Goal: Information Seeking & Learning: Learn about a topic

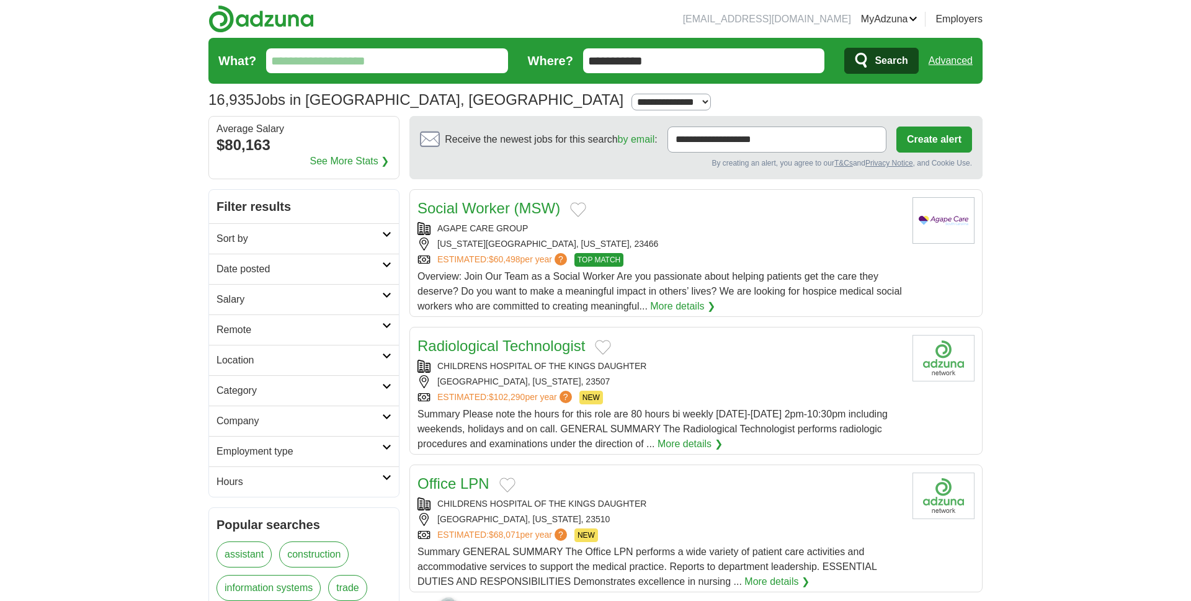
click at [351, 53] on input "What?" at bounding box center [387, 60] width 242 height 25
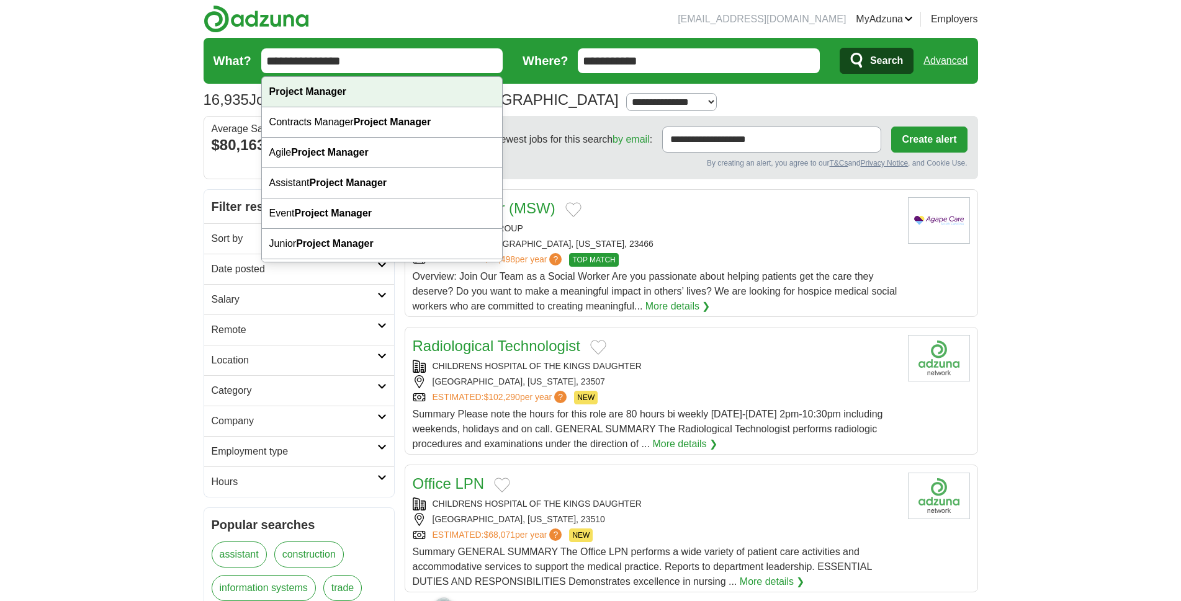
type input "**********"
click at [385, 88] on div "Project Manager" at bounding box center [382, 92] width 241 height 30
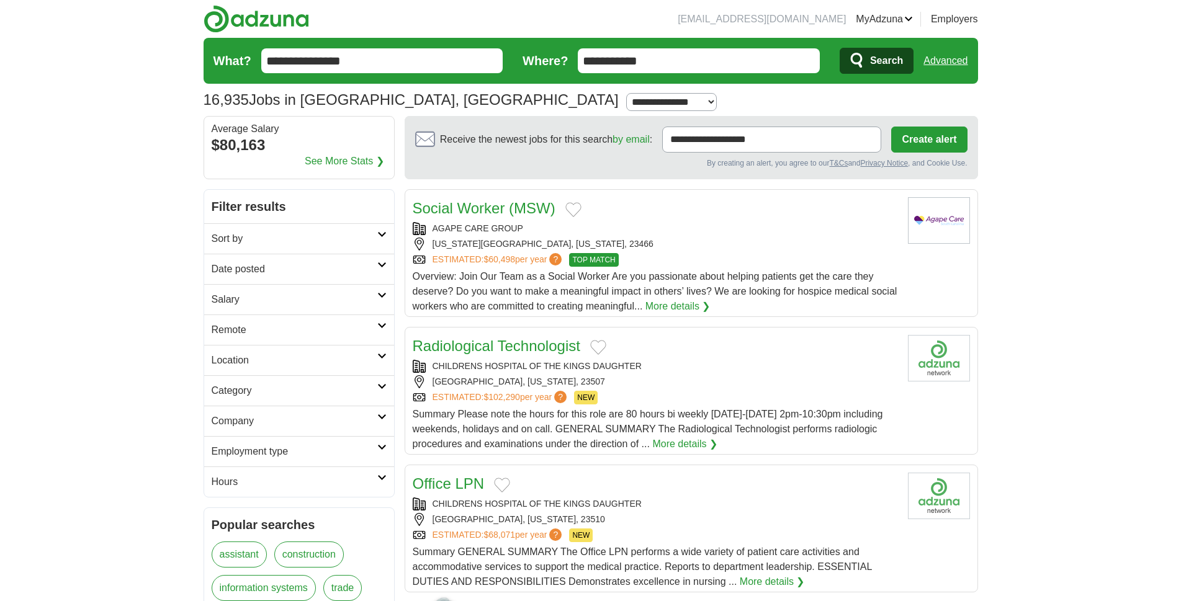
click at [856, 50] on button "Search" at bounding box center [876, 61] width 74 height 26
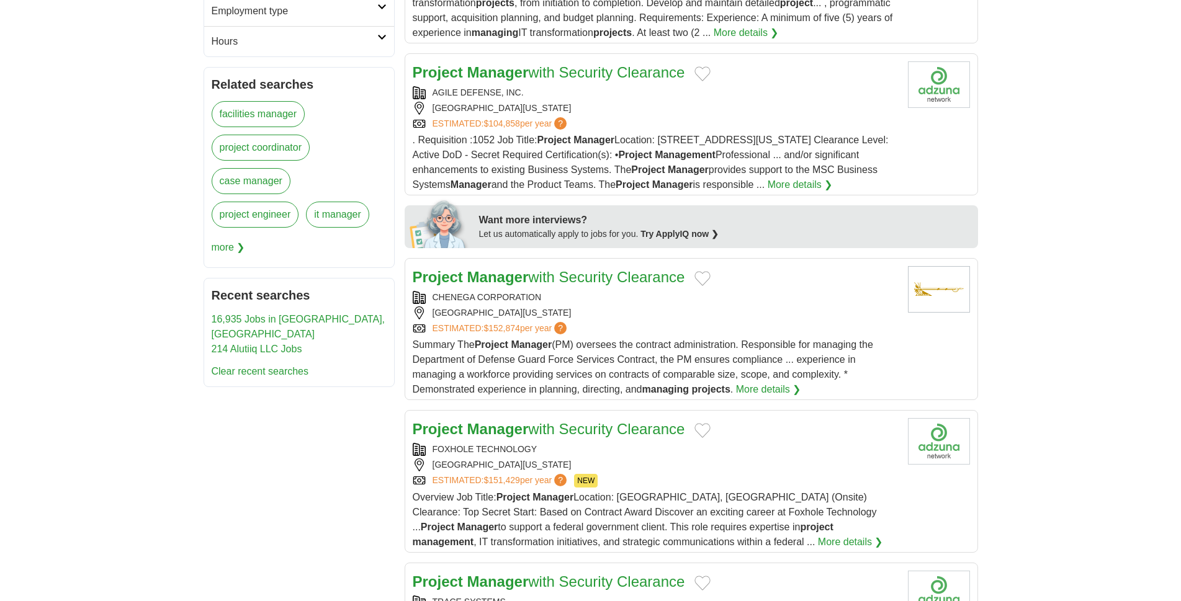
scroll to position [503, 0]
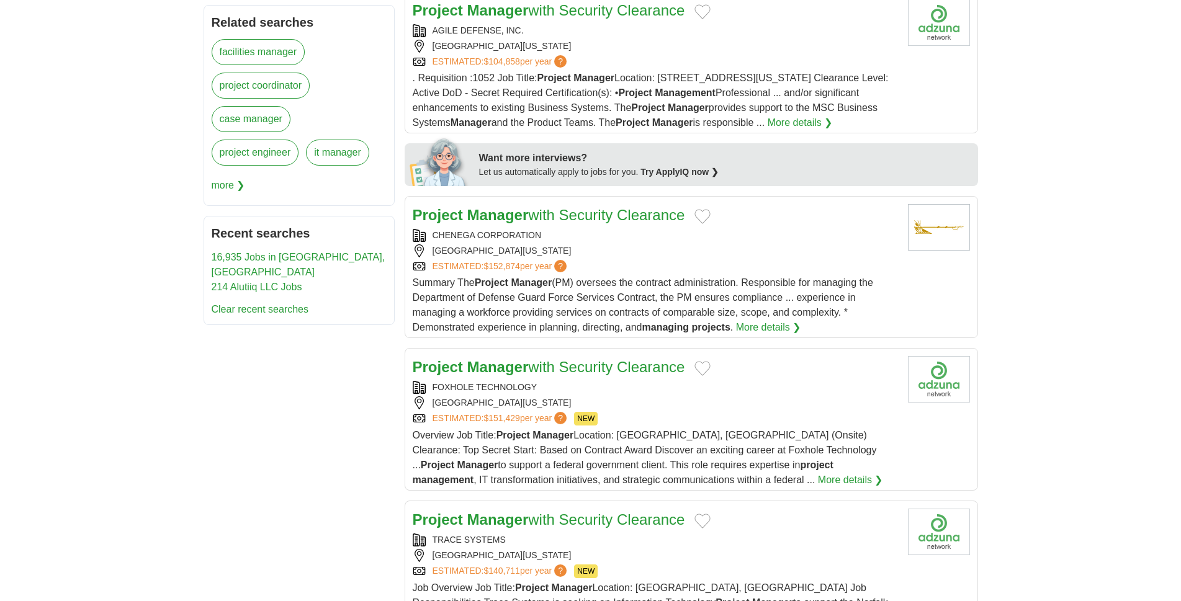
click at [633, 302] on span "Summary The Project Manager (PM) oversees the contract administration. Responsi…" at bounding box center [643, 304] width 460 height 55
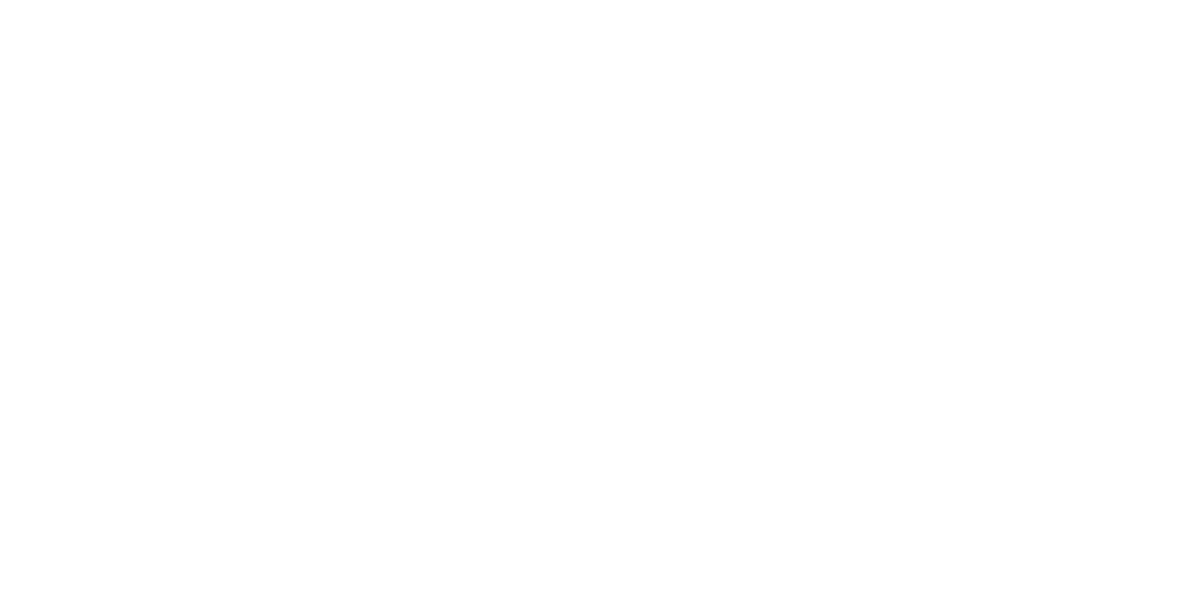
scroll to position [1852, 0]
